Goal: Transaction & Acquisition: Purchase product/service

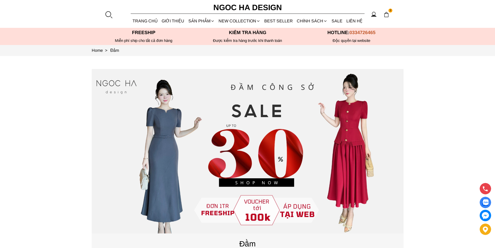
click at [111, 15] on div at bounding box center [109, 15] width 8 height 8
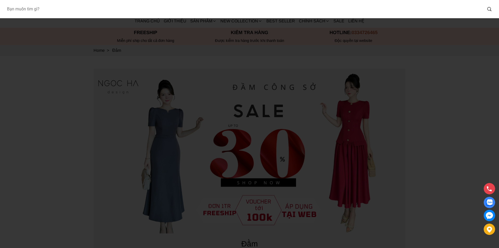
click at [48, 10] on input "Input search Bạn muốn tìm gì?" at bounding box center [243, 9] width 480 height 12
type input "A1087"
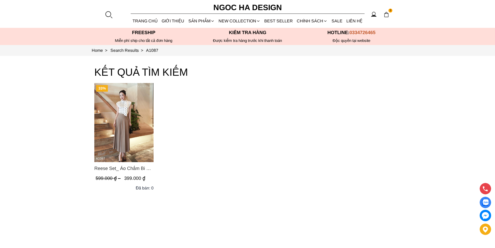
click at [144, 142] on img "Product image - Reese Set_ Áo Chấm Bi Vai Chờm Mix Chân Váy Xếp Ly Hông Màu Nâu…" at bounding box center [123, 122] width 59 height 79
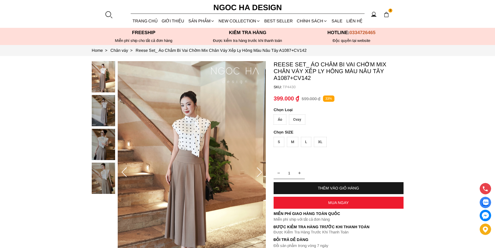
scroll to position [104, 0]
